Goal: Check status

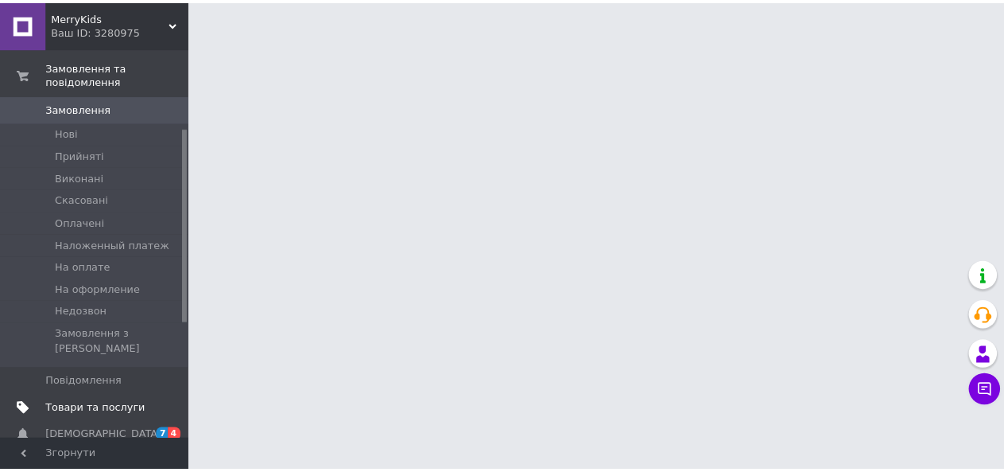
scroll to position [159, 0]
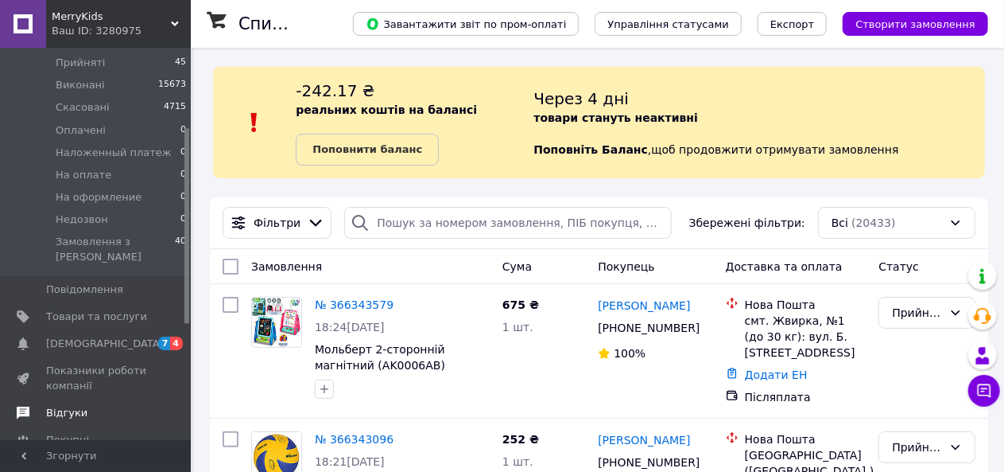
click at [65, 406] on span "Відгуки" at bounding box center [66, 413] width 41 height 14
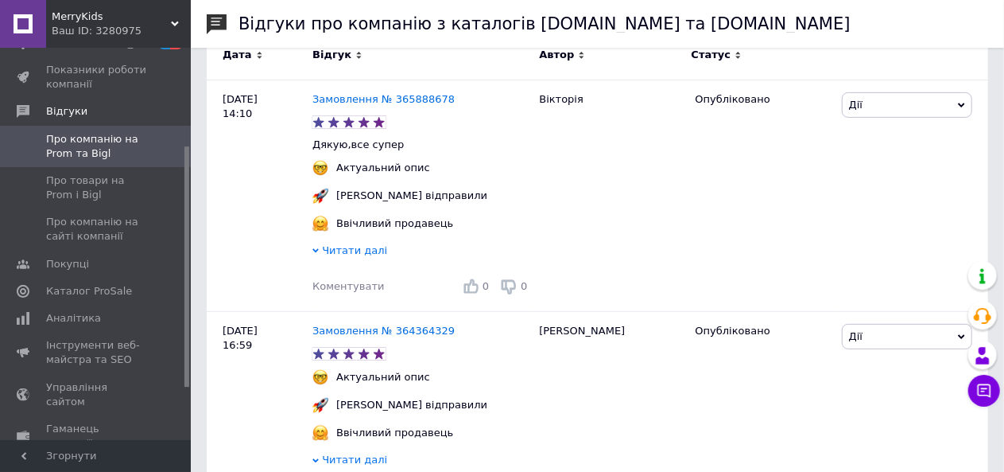
scroll to position [239, 0]
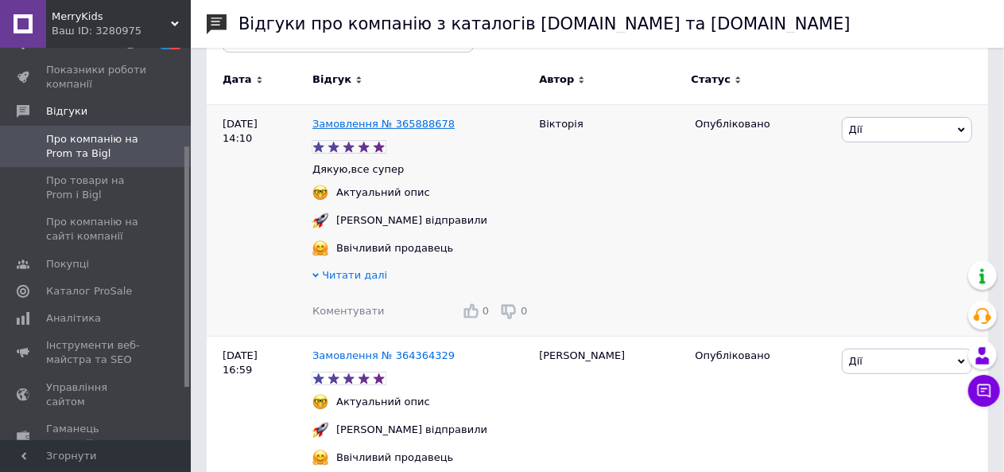
click at [369, 123] on link "Замовлення № 365888678" at bounding box center [384, 124] width 142 height 12
